Goal: Check status: Check status

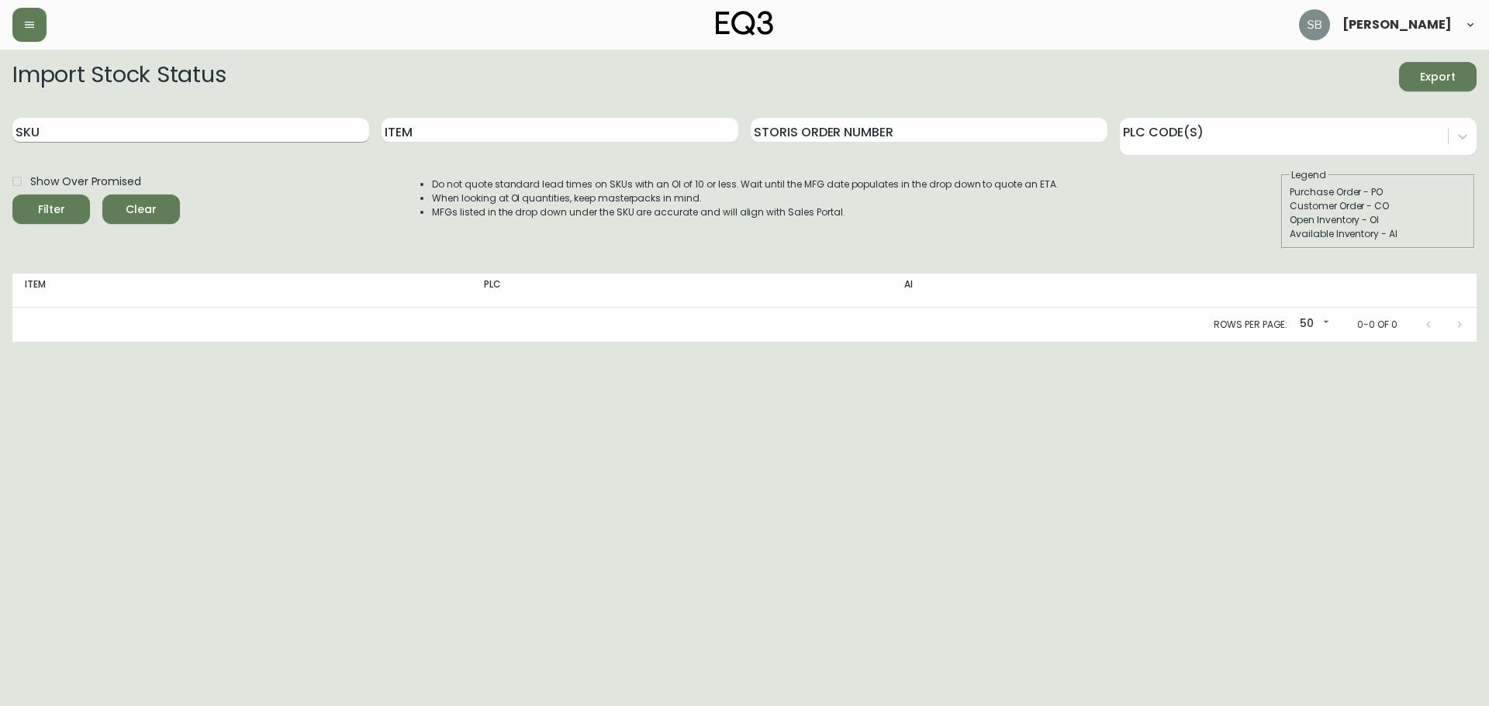
click at [193, 136] on input "SKU" at bounding box center [190, 130] width 357 height 25
paste input "3020-134-16-B"
click at [12, 195] on button "Filter" at bounding box center [51, 209] width 78 height 29
drag, startPoint x: 129, startPoint y: 133, endPoint x: 45, endPoint y: 138, distance: 84.6
click at [45, 138] on input "3020-134-16-B" at bounding box center [190, 130] width 357 height 25
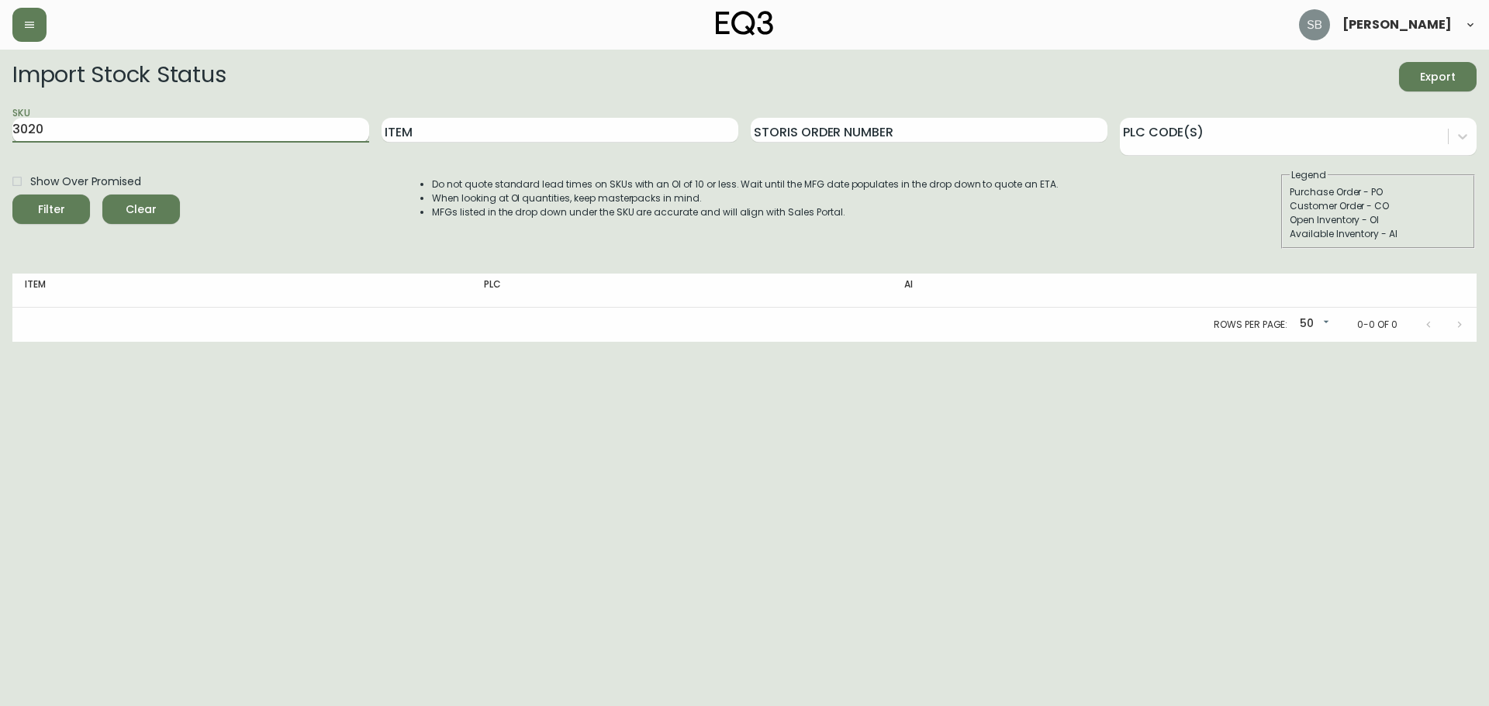
click at [12, 195] on button "Filter" at bounding box center [51, 209] width 78 height 29
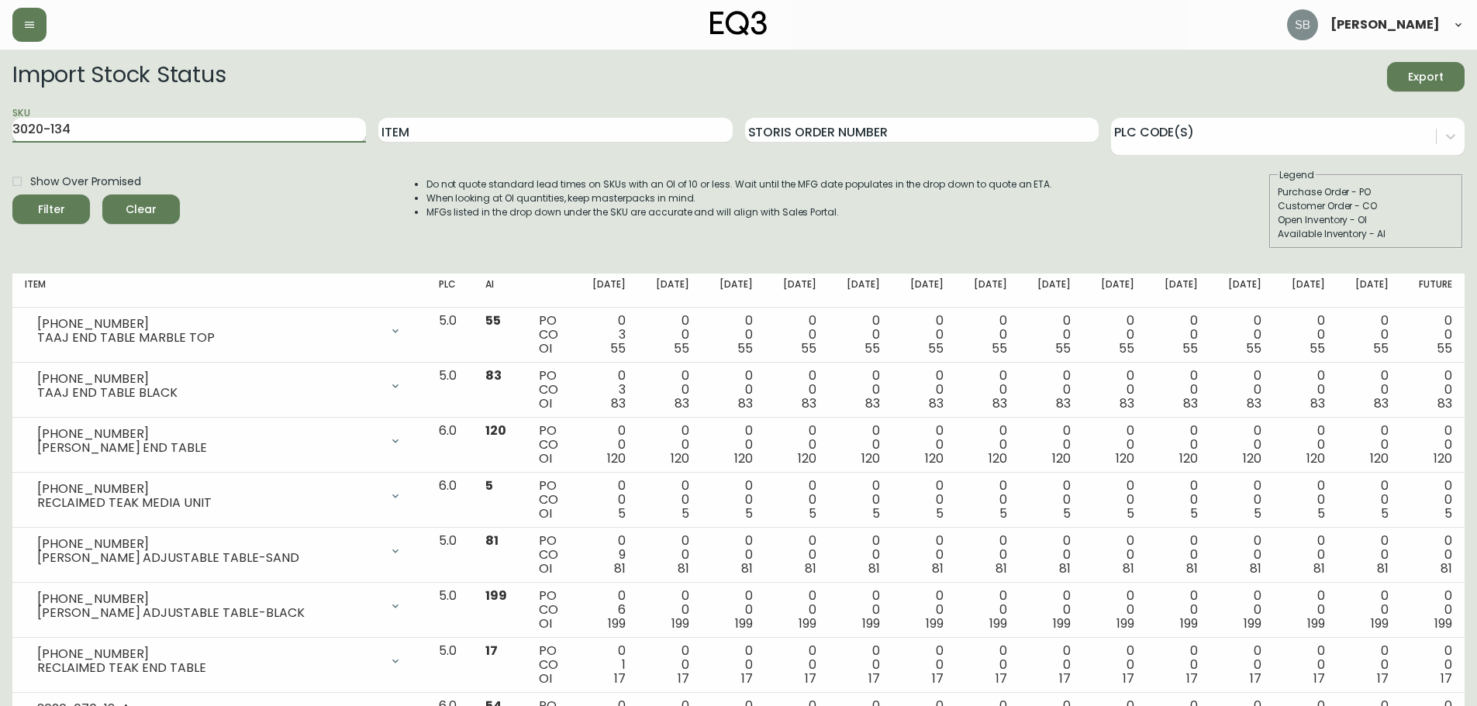
type input "3020-134"
click at [12, 195] on button "Filter" at bounding box center [51, 209] width 78 height 29
